Goal: Task Accomplishment & Management: Complete application form

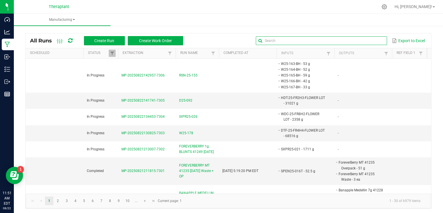
click at [362, 40] on input "text" at bounding box center [321, 40] width 131 height 9
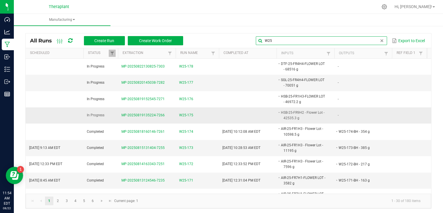
type input "W25"
click at [187, 116] on span "W25-175" at bounding box center [186, 114] width 14 height 5
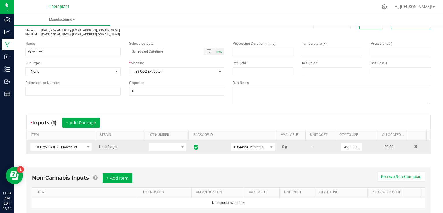
scroll to position [29, 0]
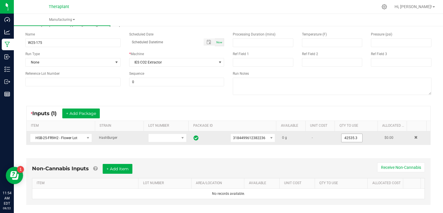
click at [343, 139] on input "42535.3" at bounding box center [351, 138] width 21 height 8
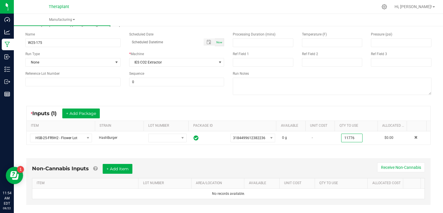
scroll to position [0, 0]
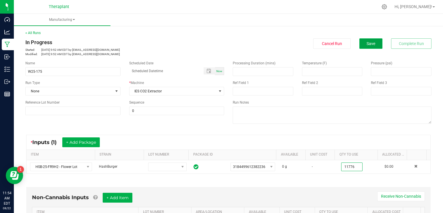
type input "11776.0000 g"
click at [367, 42] on span "Save" at bounding box center [370, 43] width 9 height 5
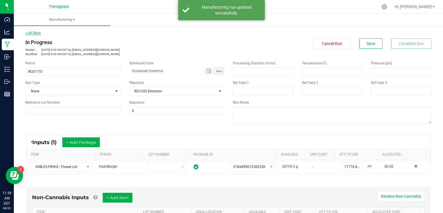
click at [32, 33] on link "< All Runs" at bounding box center [32, 33] width 15 height 4
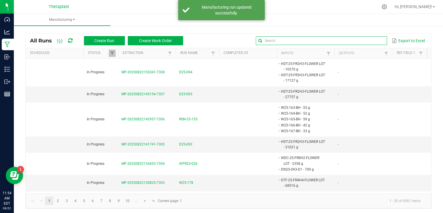
click at [360, 41] on input "text" at bounding box center [321, 40] width 131 height 9
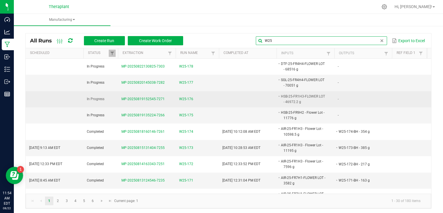
type input "W25"
click at [180, 96] on span "W25-176" at bounding box center [186, 98] width 14 height 5
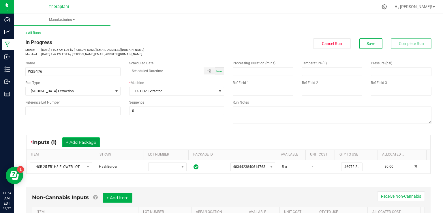
click at [79, 139] on button "+ Add Package" at bounding box center [80, 142] width 37 height 10
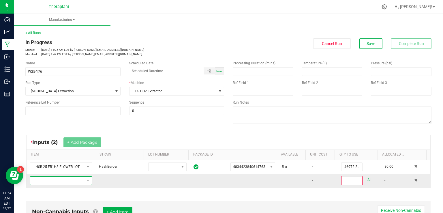
click at [41, 180] on span "NO DATA FOUND" at bounding box center [57, 180] width 54 height 8
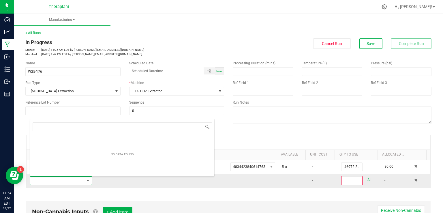
scroll to position [8, 60]
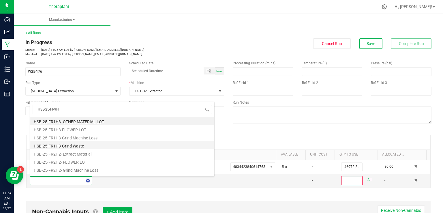
type input "HSB-25-FR9H2"
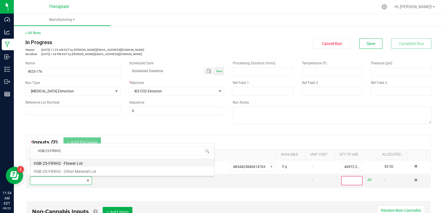
click at [56, 162] on li "HSB-25-FR9H2 - Flower Lot" at bounding box center [122, 162] width 184 height 8
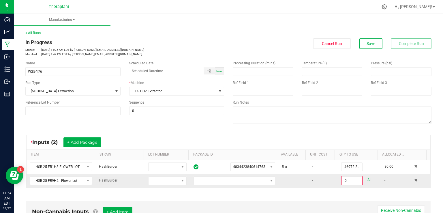
click at [221, 175] on td at bounding box center [234, 180] width 88 height 14
click at [222, 179] on span at bounding box center [231, 180] width 74 height 8
click at [221, 201] on li "3184499612382236" at bounding box center [229, 204] width 79 height 10
click at [341, 179] on input "0" at bounding box center [351, 180] width 20 height 8
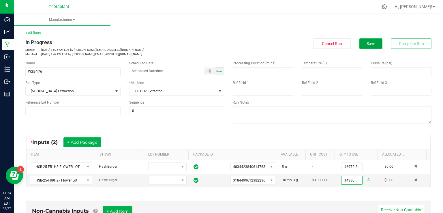
type input "14380.0000 g"
click at [372, 40] on button "Save" at bounding box center [370, 43] width 23 height 10
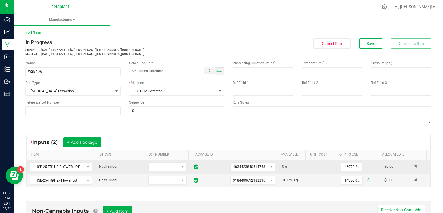
click at [410, 164] on td at bounding box center [420, 167] width 20 height 14
click at [414, 166] on span at bounding box center [415, 165] width 3 height 3
type input "14380.0000 g"
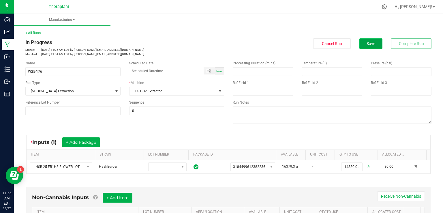
click at [366, 44] on span "Save" at bounding box center [370, 43] width 9 height 5
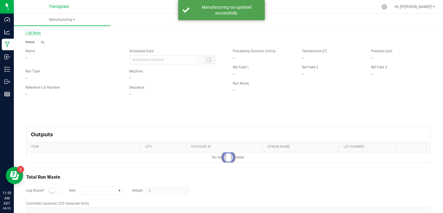
click at [35, 33] on link "< All Runs" at bounding box center [32, 33] width 15 height 4
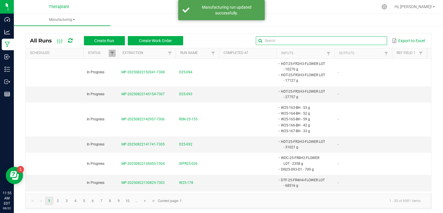
click at [370, 44] on input "text" at bounding box center [321, 40] width 131 height 9
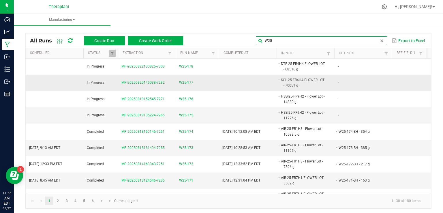
type input "W25"
click at [185, 82] on span "W25-177" at bounding box center [186, 82] width 14 height 5
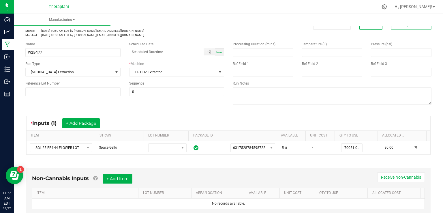
scroll to position [29, 0]
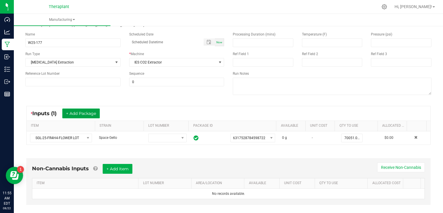
click at [80, 110] on button "+ Add Package" at bounding box center [80, 113] width 37 height 10
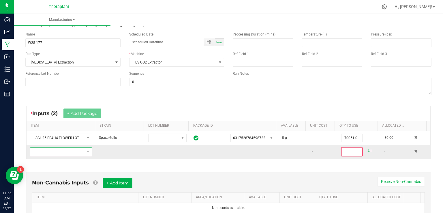
click at [52, 149] on span "NO DATA FOUND" at bounding box center [57, 152] width 54 height 8
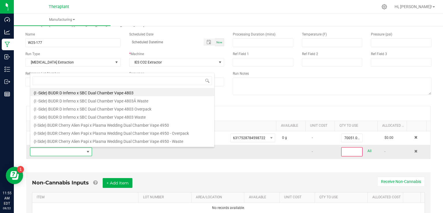
scroll to position [8, 60]
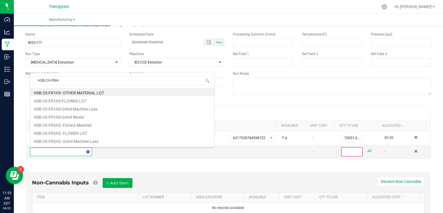
type input "HSB-25-FR9H2"
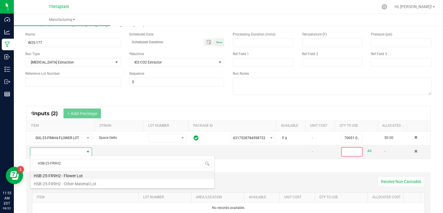
click at [60, 174] on li "HSB-25-FR9H2 - Flower Lot" at bounding box center [122, 175] width 184 height 8
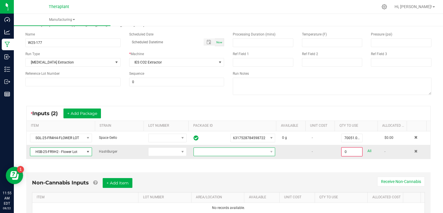
click at [217, 152] on span at bounding box center [231, 152] width 74 height 8
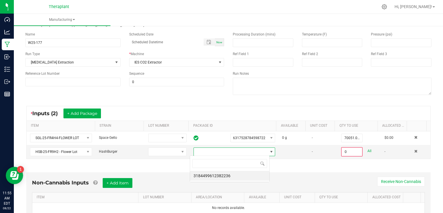
scroll to position [8, 80]
click at [218, 176] on li "3184499612382236" at bounding box center [229, 176] width 79 height 10
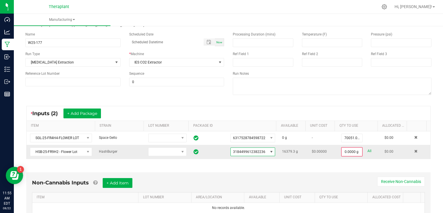
click at [367, 152] on link "All" at bounding box center [369, 151] width 4 height 8
type input "16379.3000 g"
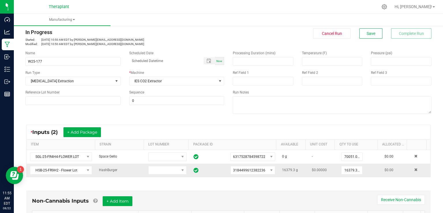
scroll to position [0, 0]
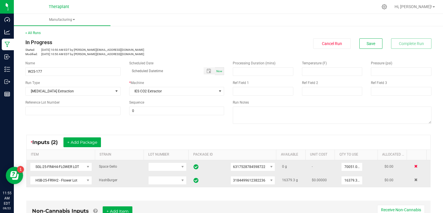
click at [414, 165] on span at bounding box center [415, 165] width 3 height 3
type input "16379.3000 g"
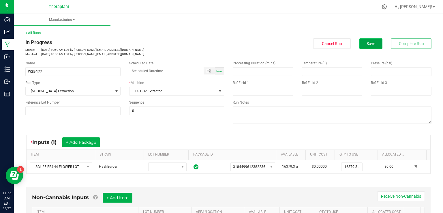
click at [366, 42] on span "Save" at bounding box center [370, 43] width 9 height 5
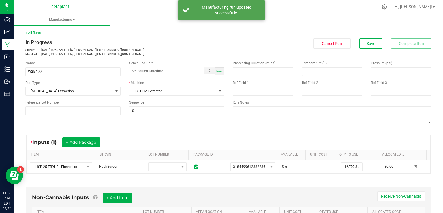
click at [37, 31] on link "< All Runs" at bounding box center [32, 33] width 15 height 4
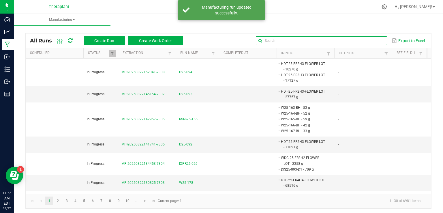
click at [365, 38] on input "text" at bounding box center [321, 40] width 131 height 9
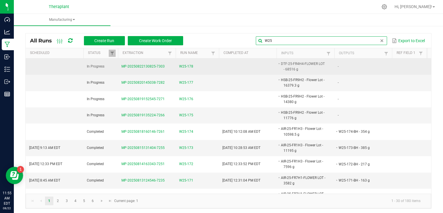
type input "W25"
click at [179, 66] on span "W25-178" at bounding box center [186, 66] width 14 height 5
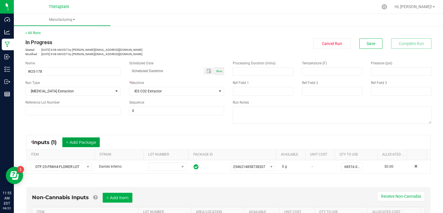
click at [78, 142] on button "+ Add Package" at bounding box center [80, 142] width 37 height 10
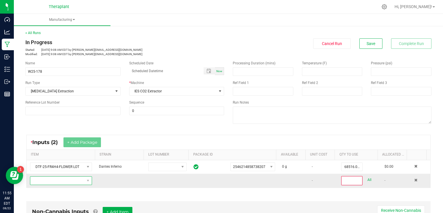
click at [42, 176] on span "NO DATA FOUND" at bounding box center [57, 180] width 54 height 8
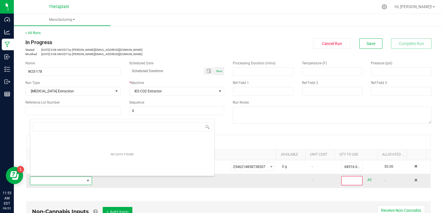
scroll to position [8, 60]
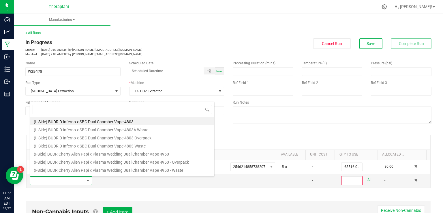
click at [50, 169] on li "(I-Side) BUDR Cherry Alien Papi x Plasma Wedding Dual Chamber Vape 4950 - Waste" at bounding box center [122, 169] width 184 height 8
type input "0"
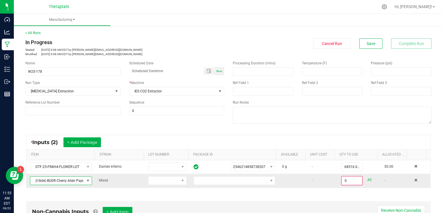
click at [58, 183] on span "(I-Side) BUDR Cherry Alien Papi x Plasma Wedding Dual Chamber Vape 4950 - Waste" at bounding box center [57, 180] width 54 height 8
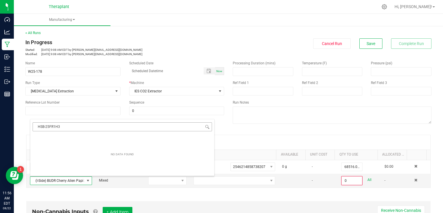
click at [48, 126] on input "HSB-25FR1H3" at bounding box center [122, 126] width 179 height 9
type input "HSB-25-FR1H3"
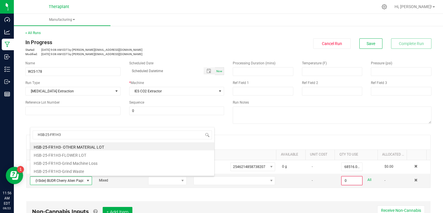
click at [71, 156] on li "HSB-25-FR1H3-FLOWER LOT" at bounding box center [122, 154] width 184 height 8
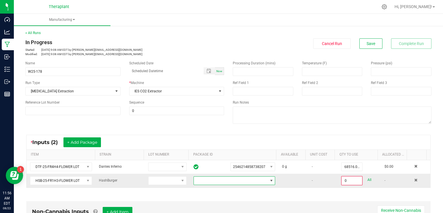
click at [207, 182] on span at bounding box center [231, 180] width 74 height 8
click at [214, 202] on li "4834423840614763" at bounding box center [229, 204] width 79 height 10
click at [367, 179] on link "All" at bounding box center [369, 180] width 4 height 8
type input "46972.2000 g"
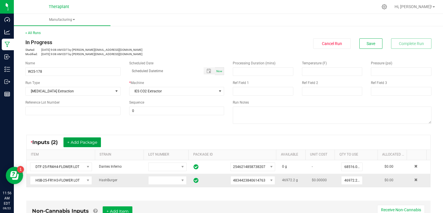
click at [81, 142] on button "+ Add Package" at bounding box center [81, 142] width 37 height 10
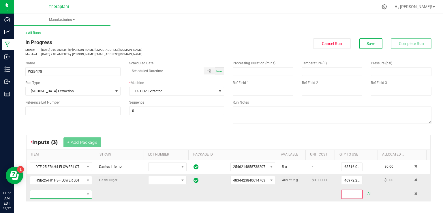
click at [44, 194] on span "NO DATA FOUND" at bounding box center [57, 194] width 54 height 8
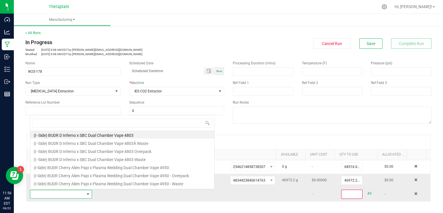
scroll to position [8, 60]
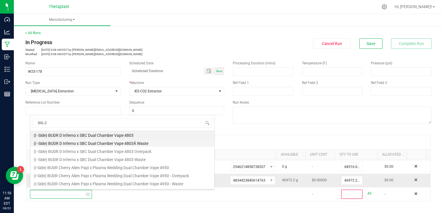
type input "SGL-25"
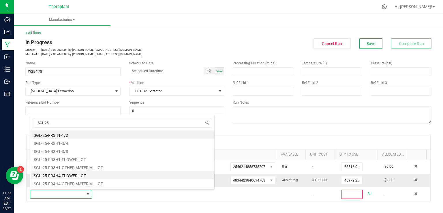
click at [65, 173] on li "SGL-25-FR4H4-FLOWER LOT" at bounding box center [122, 175] width 184 height 8
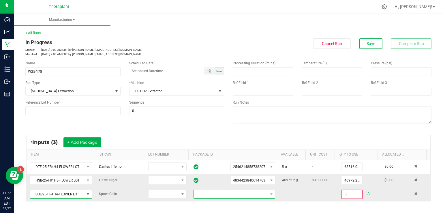
click at [216, 190] on span at bounding box center [231, 194] width 74 height 8
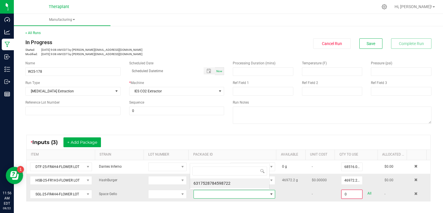
scroll to position [8, 78]
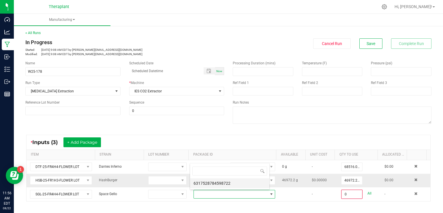
click at [209, 185] on li "6317528784598722" at bounding box center [229, 183] width 79 height 10
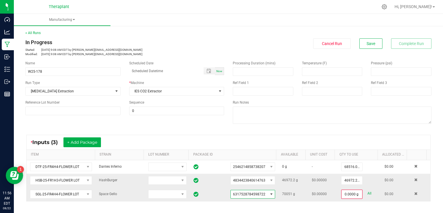
click at [367, 190] on link "All" at bounding box center [369, 193] width 4 height 8
type input "70051.0000 g"
click at [367, 45] on span "Save" at bounding box center [370, 43] width 9 height 5
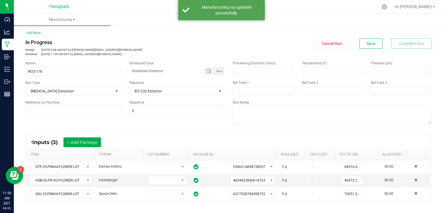
click at [34, 29] on div "< All Runs In Progress Started: [DATE] 9:08 AM EDT by [PERSON_NAME][EMAIL_ADDRE…" at bounding box center [228, 201] width 429 height 354
click at [35, 30] on div "< All Runs In Progress Started: [DATE] 9:08 AM EDT by [PERSON_NAME][EMAIL_ADDRE…" at bounding box center [228, 201] width 429 height 354
click at [36, 31] on link "< All Runs" at bounding box center [32, 33] width 15 height 4
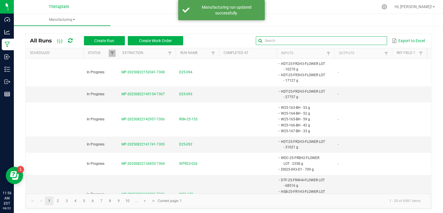
click at [368, 38] on input "text" at bounding box center [321, 40] width 131 height 9
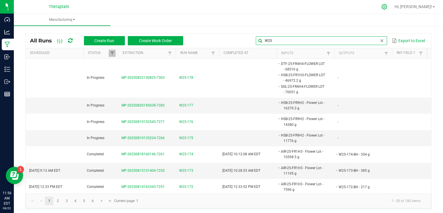
type input "W25"
click at [391, 8] on div at bounding box center [384, 7] width 14 height 12
click at [387, 6] on icon at bounding box center [384, 7] width 6 height 6
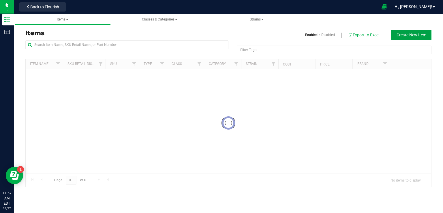
click at [407, 33] on span "Create New Item" at bounding box center [411, 35] width 30 height 5
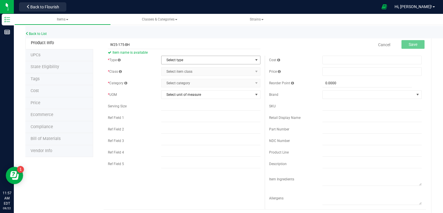
type input "W25-175-BH"
click at [176, 60] on span "Select type" at bounding box center [206, 60] width 91 height 8
click at [177, 72] on li "Cannabis" at bounding box center [208, 69] width 97 height 9
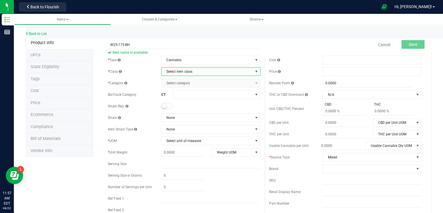
click at [172, 70] on span "Select item class" at bounding box center [206, 71] width 91 height 8
click at [173, 95] on li "Intermediate Products" at bounding box center [208, 98] width 97 height 9
click at [173, 81] on span "Select category" at bounding box center [206, 83] width 91 height 8
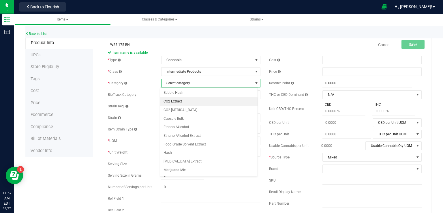
click at [180, 102] on li "CO2 Extract" at bounding box center [208, 101] width 97 height 9
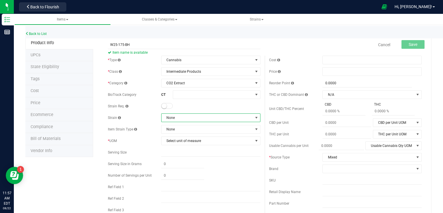
click at [177, 118] on span "None" at bounding box center [206, 118] width 91 height 8
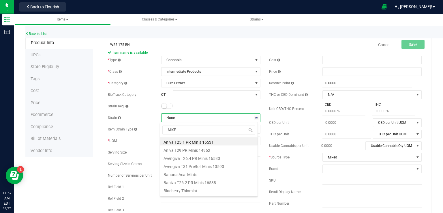
type input "MIXED"
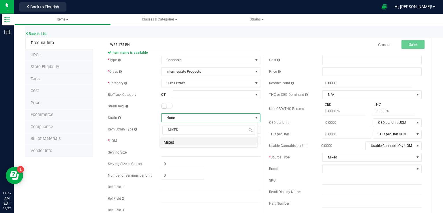
click at [175, 140] on li "Mixed" at bounding box center [208, 141] width 97 height 8
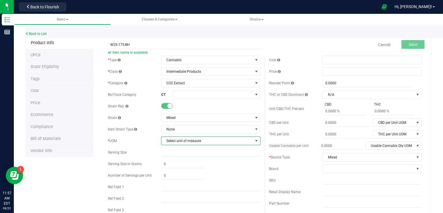
click at [174, 141] on span "Select unit of measure" at bounding box center [206, 141] width 91 height 8
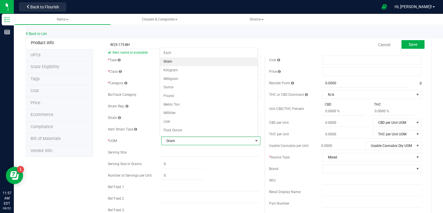
click at [167, 61] on li "Gram" at bounding box center [208, 61] width 97 height 9
click at [401, 46] on button "Save" at bounding box center [412, 44] width 23 height 9
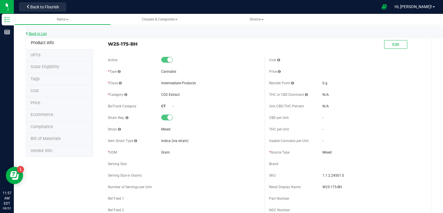
click at [35, 33] on link "Back to List" at bounding box center [35, 34] width 21 height 4
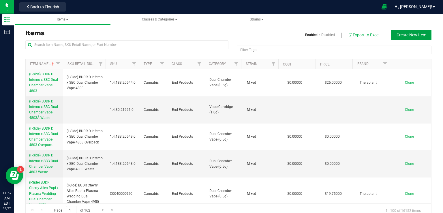
click at [403, 36] on span "Create New Item" at bounding box center [411, 35] width 30 height 5
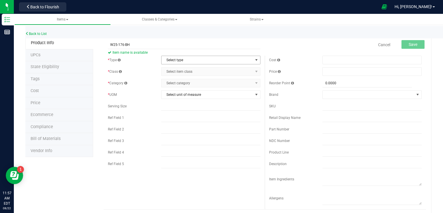
type input "W25-176-BH"
click at [174, 63] on span "Select type" at bounding box center [206, 60] width 91 height 8
click at [175, 70] on li "Cannabis" at bounding box center [208, 69] width 97 height 9
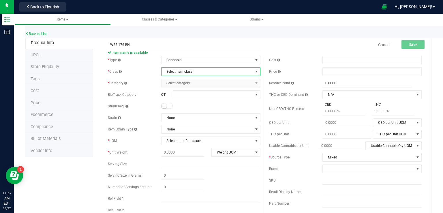
click at [175, 71] on span "Select item class" at bounding box center [206, 71] width 91 height 8
click at [181, 97] on li "Intermediate Products" at bounding box center [208, 98] width 97 height 9
click at [177, 85] on span "Select category" at bounding box center [206, 83] width 91 height 8
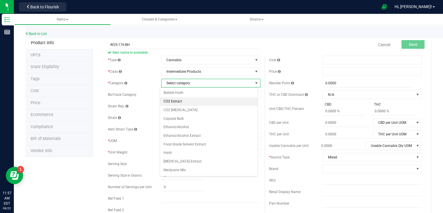
click at [182, 102] on li "CO2 Extract" at bounding box center [208, 101] width 97 height 9
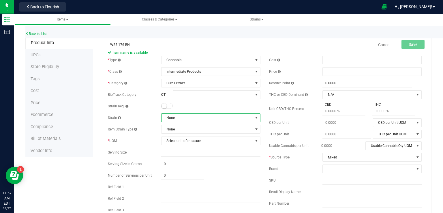
click at [174, 119] on span "None" at bounding box center [206, 118] width 91 height 8
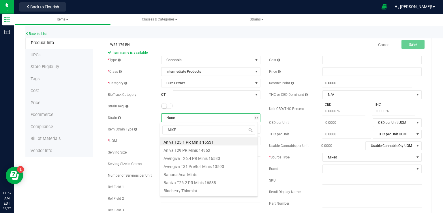
type input "MIXED"
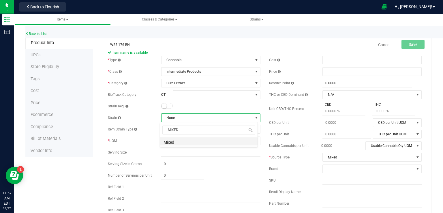
click at [177, 140] on li "Mixed" at bounding box center [208, 141] width 97 height 8
click at [174, 139] on span "Select unit of measure" at bounding box center [206, 141] width 91 height 8
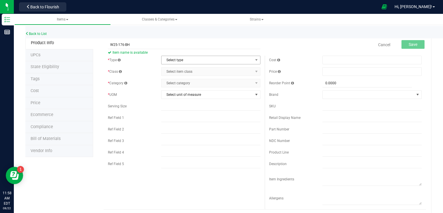
type input "W25-176-BH"
click at [169, 61] on span "Select type" at bounding box center [206, 60] width 91 height 8
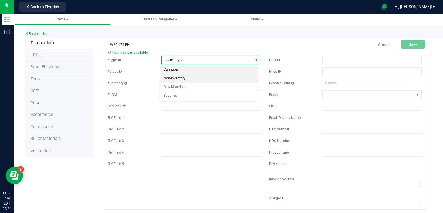
click at [170, 73] on li "Cannabis" at bounding box center [208, 69] width 97 height 9
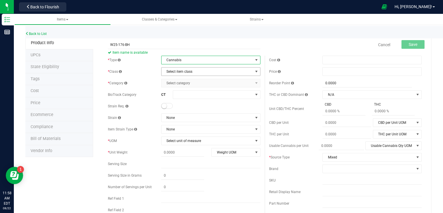
click at [173, 74] on span "Select item class" at bounding box center [206, 71] width 91 height 8
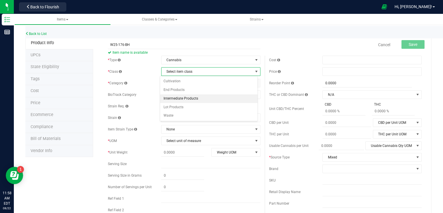
click at [174, 97] on li "Intermediate Products" at bounding box center [208, 98] width 97 height 9
click at [172, 82] on span "Select category" at bounding box center [206, 83] width 91 height 8
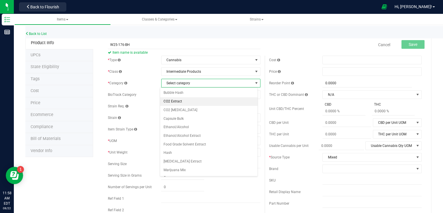
click at [179, 99] on li "CO2 Extract" at bounding box center [208, 101] width 97 height 9
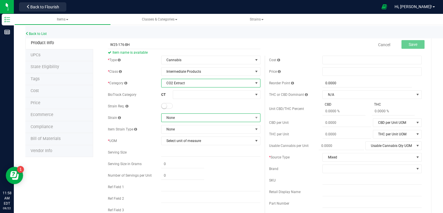
click at [173, 117] on span "None" at bounding box center [206, 118] width 91 height 8
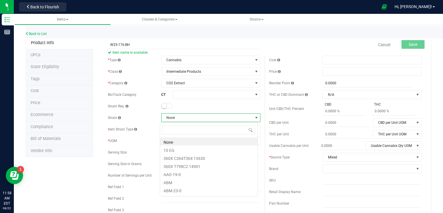
scroll to position [8, 98]
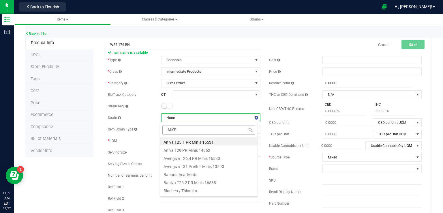
type input "MIXED"
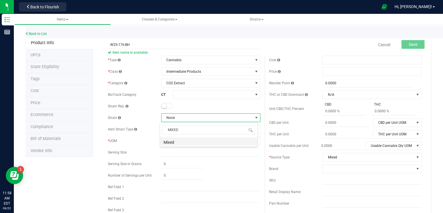
click at [173, 142] on li "Mixed" at bounding box center [208, 141] width 97 height 8
click at [175, 138] on span "Select unit of measure" at bounding box center [206, 141] width 91 height 8
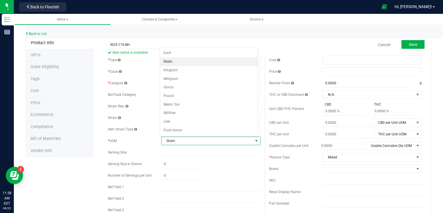
click at [171, 61] on li "Gram" at bounding box center [208, 61] width 97 height 9
click at [401, 44] on button "Save" at bounding box center [412, 44] width 23 height 9
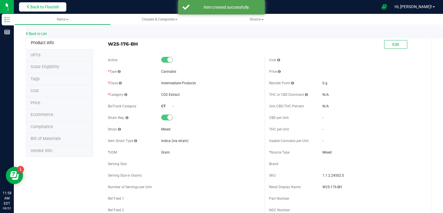
click at [52, 6] on span "Back to Flourish" at bounding box center [44, 7] width 29 height 5
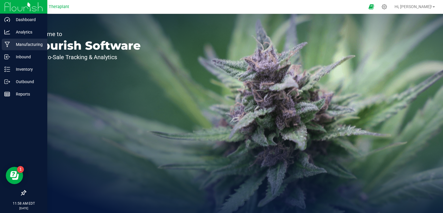
click at [35, 45] on p "Manufacturing" at bounding box center [27, 44] width 35 height 7
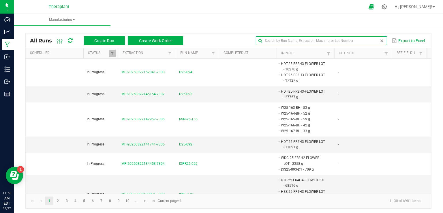
click at [368, 40] on input "text" at bounding box center [321, 40] width 131 height 9
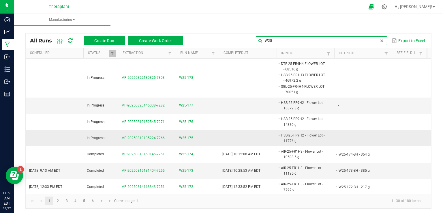
type input "W25"
click at [191, 136] on span "W25-175" at bounding box center [186, 137] width 14 height 5
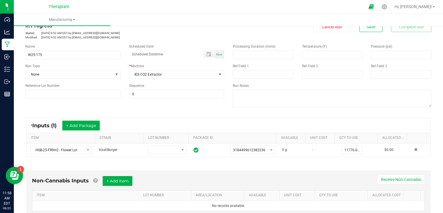
scroll to position [58, 0]
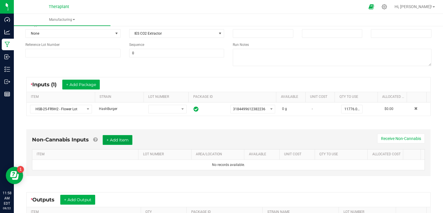
click at [113, 140] on button "+ Add Item" at bounding box center [118, 140] width 30 height 10
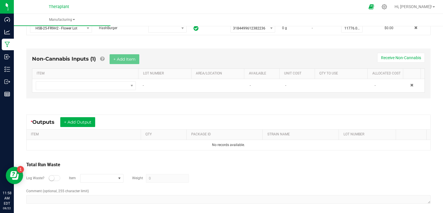
scroll to position [140, 0]
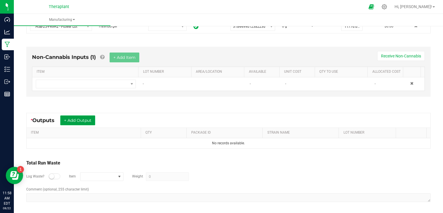
click at [81, 115] on button "+ Add Output" at bounding box center [77, 120] width 35 height 10
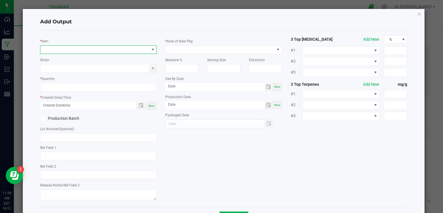
click at [58, 53] on span "NO DATA FOUND" at bounding box center [94, 50] width 109 height 8
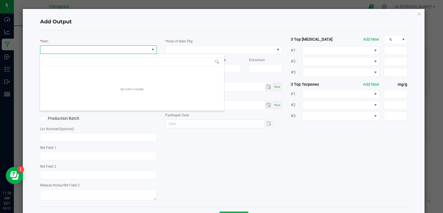
scroll to position [8, 115]
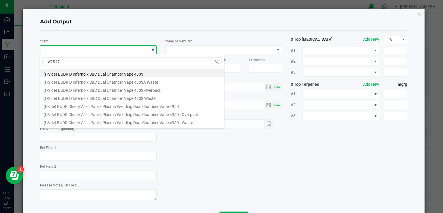
type input "W25-175"
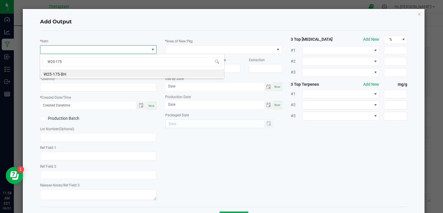
click at [69, 71] on li "W25-175-BH" at bounding box center [132, 73] width 184 height 8
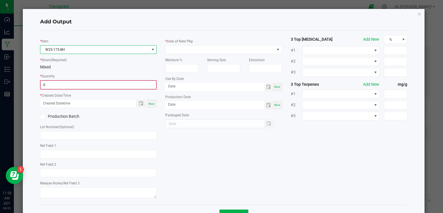
click at [64, 85] on input "0" at bounding box center [99, 85] width 116 height 8
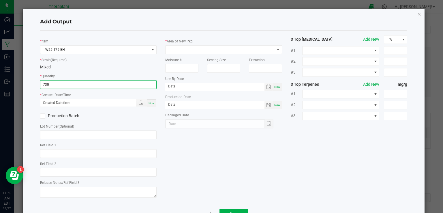
type input "730.0000 g"
click at [148, 102] on span "Now" at bounding box center [151, 102] width 6 height 3
type input "08/22/2025 11:59 AM"
type input "[DATE]"
click at [195, 54] on div "Moisture %" at bounding box center [182, 63] width 42 height 19
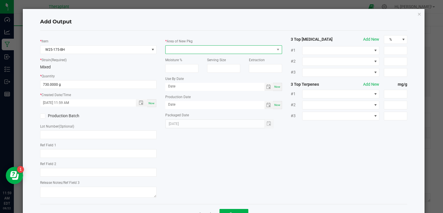
click at [194, 48] on span at bounding box center [219, 50] width 109 height 8
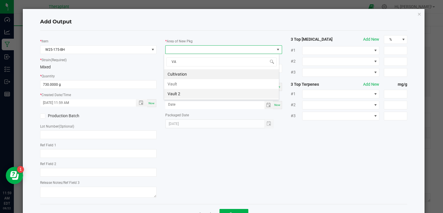
type input "VAU"
click at [175, 84] on li "Vault 2" at bounding box center [221, 84] width 115 height 10
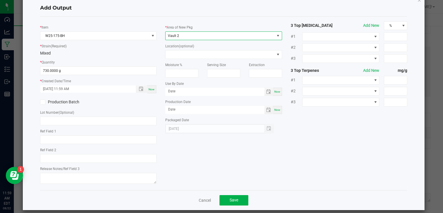
scroll to position [20, 0]
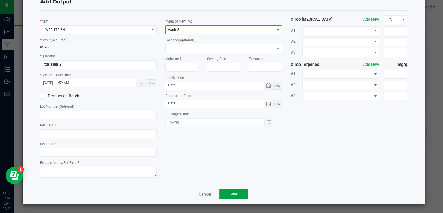
click at [242, 196] on button "Save" at bounding box center [233, 194] width 29 height 10
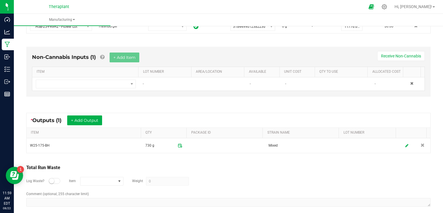
click at [56, 178] on div at bounding box center [55, 181] width 12 height 6
click at [84, 178] on span "NO DATA FOUND" at bounding box center [97, 181] width 35 height 8
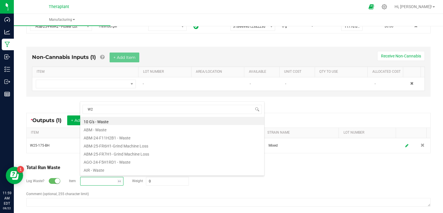
type input "W25"
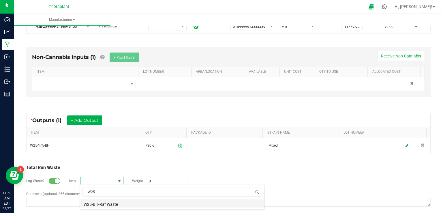
click at [107, 202] on li "W25-BH-Raf Waste" at bounding box center [172, 203] width 184 height 8
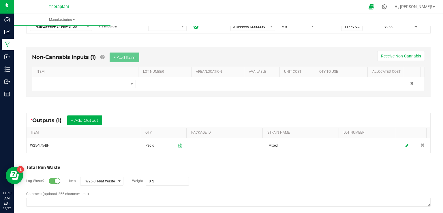
click at [157, 184] on div "Log Waste? Item W25-BH-Raf Waste Weight 0 g" at bounding box center [228, 181] width 404 height 20
click at [158, 181] on input "0" at bounding box center [167, 181] width 42 height 8
type input "31806 g"
click at [227, 175] on div "Log Waste? Item W25-BH-Raf Waste Weight 31806 g" at bounding box center [228, 181] width 404 height 20
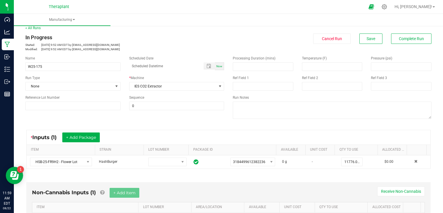
scroll to position [0, 0]
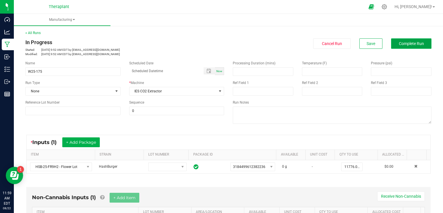
click at [409, 48] on button "Complete Run" at bounding box center [411, 43] width 40 height 10
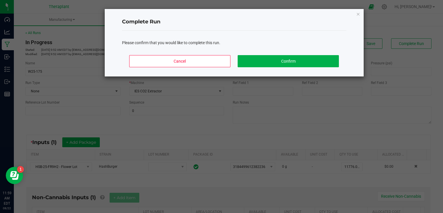
click at [292, 68] on div "Cancel Confirm" at bounding box center [234, 63] width 224 height 26
click at [295, 62] on button "Confirm" at bounding box center [287, 61] width 101 height 12
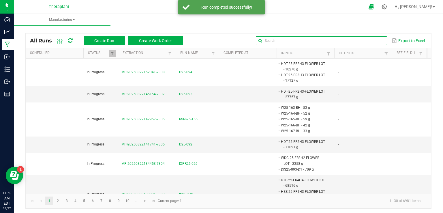
click at [368, 38] on input "text" at bounding box center [321, 40] width 131 height 9
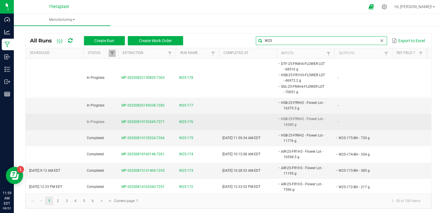
type input "W25"
click at [191, 119] on span "W25-176" at bounding box center [186, 121] width 14 height 5
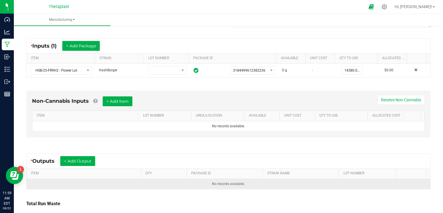
scroll to position [137, 0]
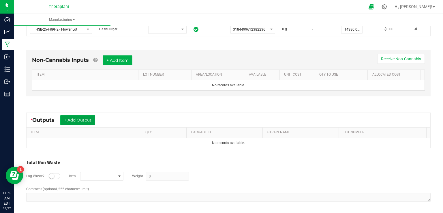
click at [73, 115] on button "+ Add Output" at bounding box center [77, 120] width 35 height 10
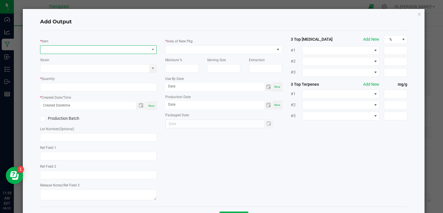
click at [52, 51] on span "NO DATA FOUND" at bounding box center [94, 50] width 109 height 8
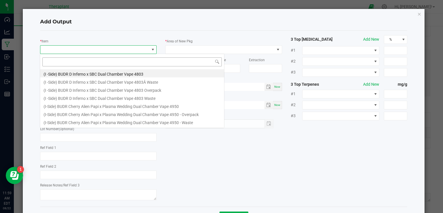
scroll to position [8, 115]
type input "W25-176"
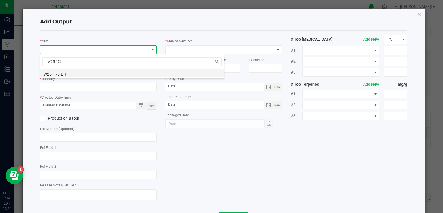
click at [71, 73] on li "W25-176-BH" at bounding box center [132, 73] width 184 height 8
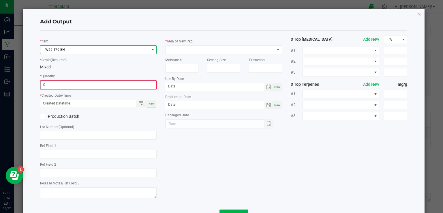
click at [70, 83] on input "0" at bounding box center [99, 85] width 116 height 8
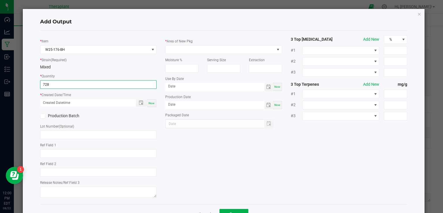
type input "728.0000 g"
click at [152, 102] on span "Now" at bounding box center [151, 102] width 6 height 3
type input "08/22/2025 12:00 PM"
type input "[DATE]"
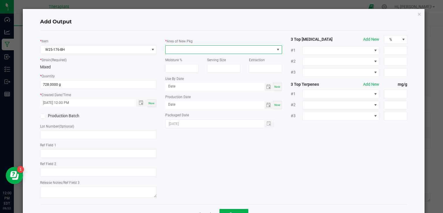
click at [171, 46] on span at bounding box center [219, 50] width 109 height 8
type input "VAUL"
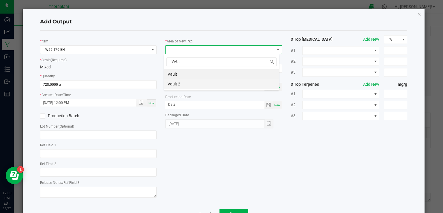
click at [175, 85] on li "Vault 2" at bounding box center [221, 84] width 115 height 10
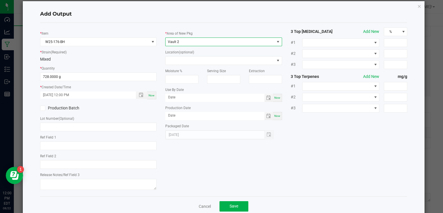
scroll to position [20, 0]
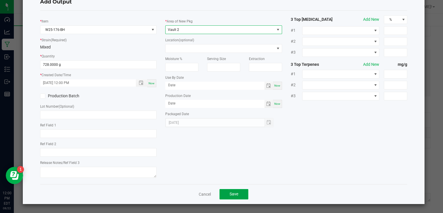
click at [230, 192] on span "Save" at bounding box center [233, 193] width 9 height 5
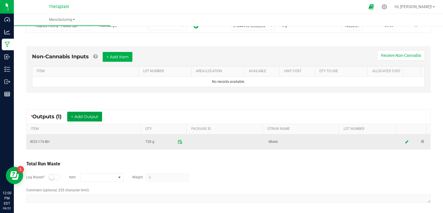
scroll to position [142, 0]
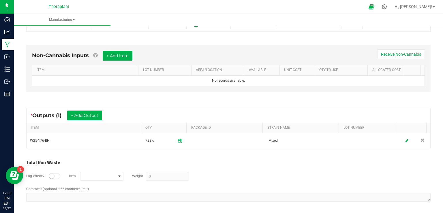
click at [53, 175] on small at bounding box center [51, 175] width 5 height 5
click at [105, 173] on span "NO DATA FOUND" at bounding box center [97, 176] width 35 height 8
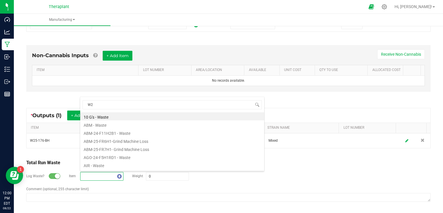
type input "W25"
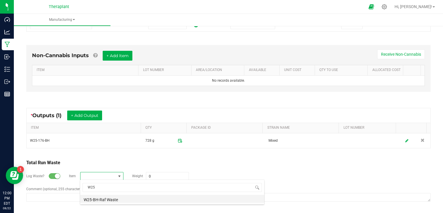
click at [101, 196] on li "W25-BH-Raf Waste" at bounding box center [172, 198] width 184 height 8
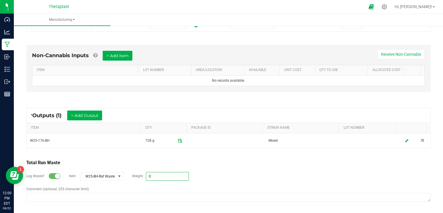
click at [170, 174] on input "0" at bounding box center [167, 176] width 42 height 8
click at [210, 170] on div "Log Waste? Item W25-BH-Raf Waste Weight 0 g" at bounding box center [228, 176] width 404 height 20
drag, startPoint x: 169, startPoint y: 174, endPoint x: 168, endPoint y: 171, distance: 3.5
click at [168, 174] on input "0" at bounding box center [167, 176] width 42 height 8
type input "38437 g"
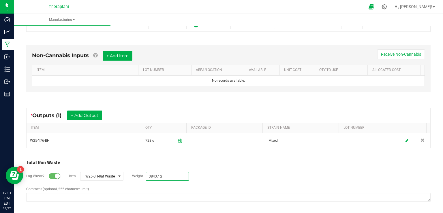
click at [244, 171] on div "Log Waste? Item W25-BH-Raf Waste Weight 38437 g" at bounding box center [228, 176] width 404 height 20
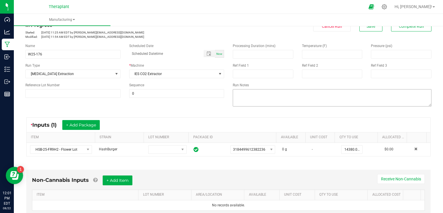
scroll to position [0, 0]
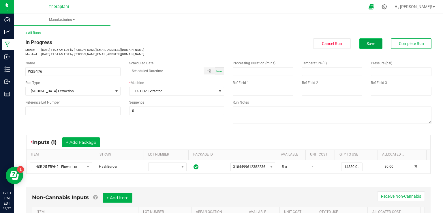
click at [366, 44] on span "Save" at bounding box center [370, 43] width 9 height 5
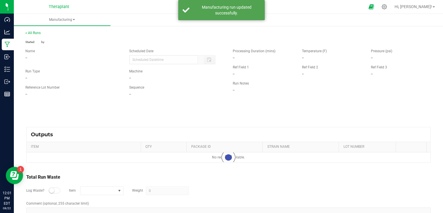
type input "38437 g"
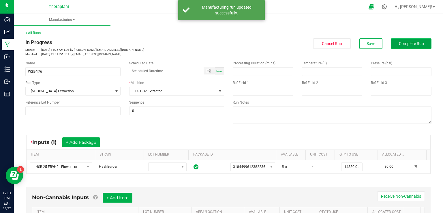
click at [408, 44] on span "Complete Run" at bounding box center [411, 43] width 25 height 5
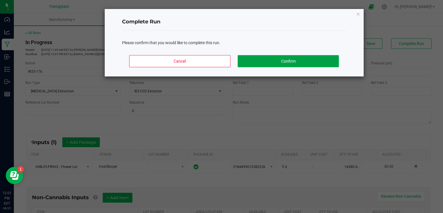
click at [313, 61] on button "Confirm" at bounding box center [287, 61] width 101 height 12
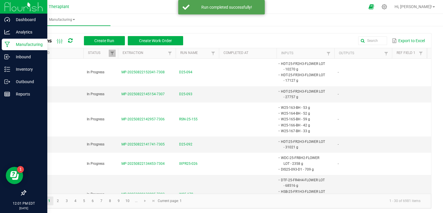
click at [21, 44] on p "Manufacturing" at bounding box center [27, 44] width 35 height 7
